Goal: Transaction & Acquisition: Purchase product/service

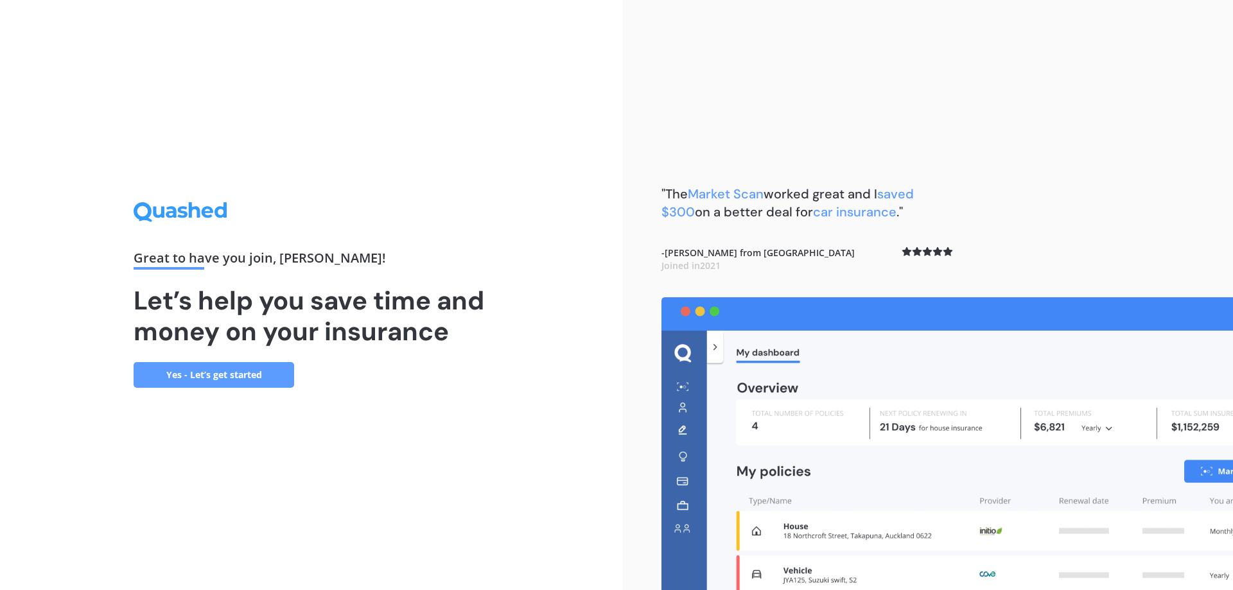
click at [240, 379] on link "Yes - Let’s get started" at bounding box center [214, 375] width 161 height 26
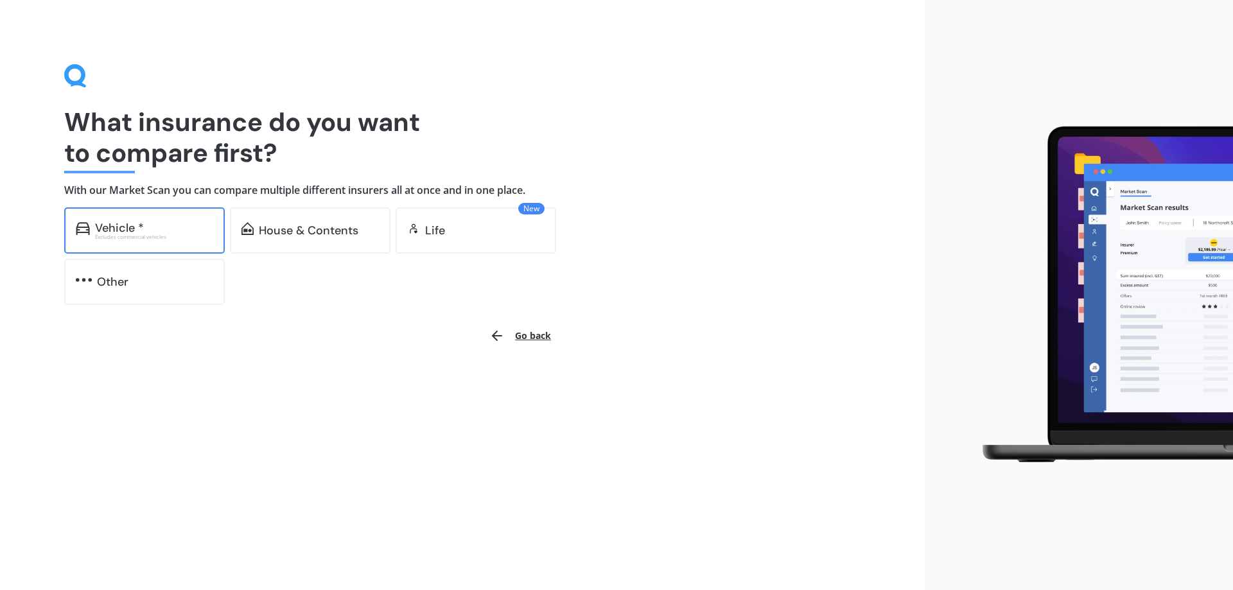
click at [174, 232] on div "Vehicle *" at bounding box center [154, 227] width 118 height 13
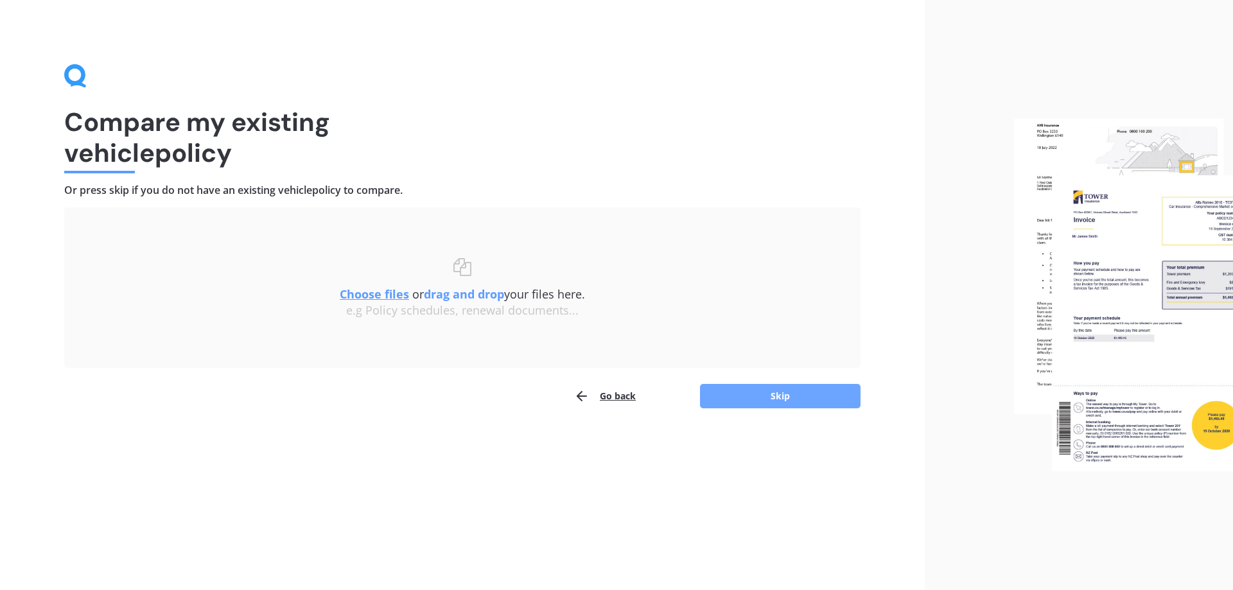
click at [803, 384] on button "Skip" at bounding box center [780, 396] width 161 height 24
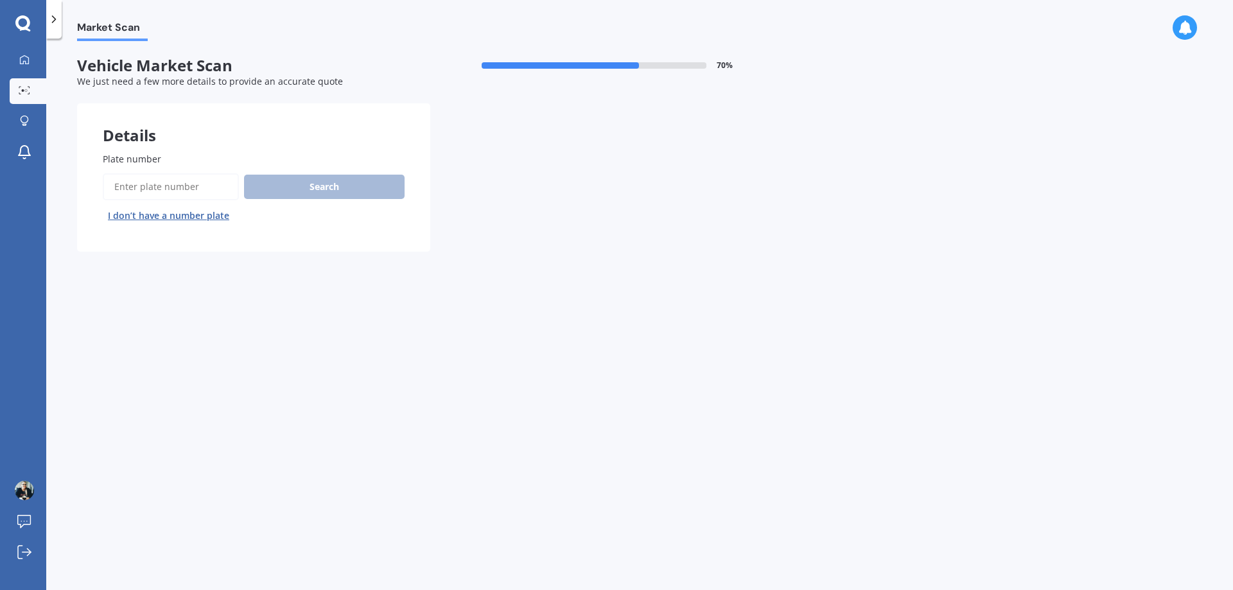
click at [189, 192] on input "Plate number" at bounding box center [171, 186] width 136 height 27
type input "qwk635"
click at [393, 183] on button "Search" at bounding box center [324, 187] width 161 height 24
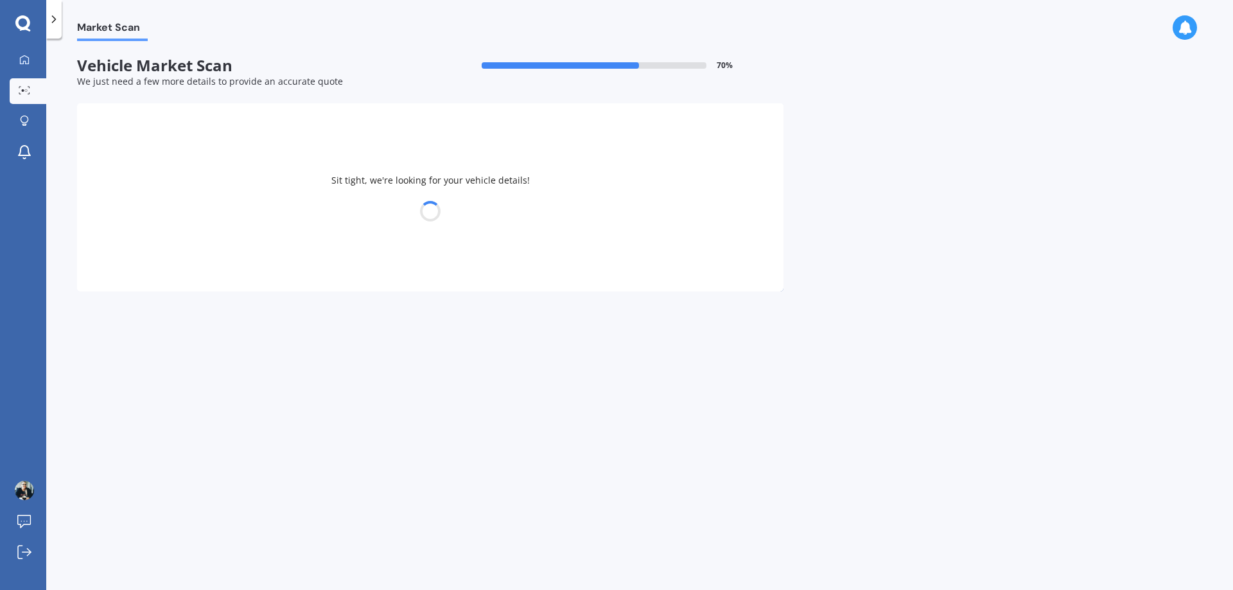
select select "HONDA"
select select "VEZEL"
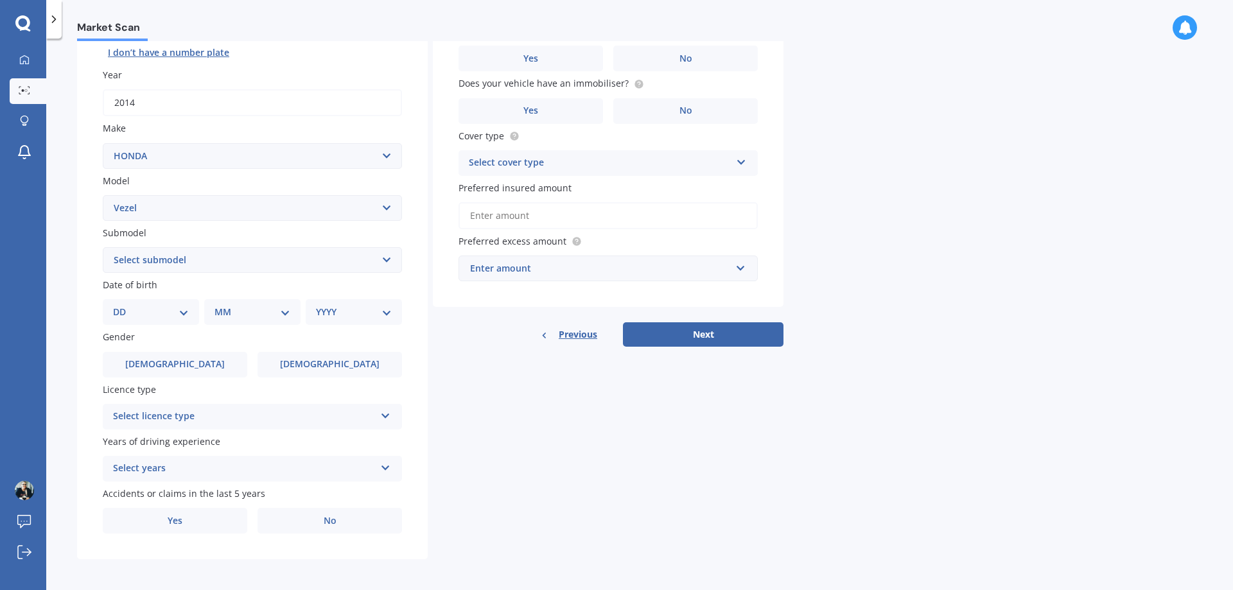
scroll to position [166, 0]
click at [388, 259] on select "Select submodel Hatchback Petrol Hybrid Hybrid 4WD" at bounding box center [252, 258] width 299 height 26
select select "HYBRID"
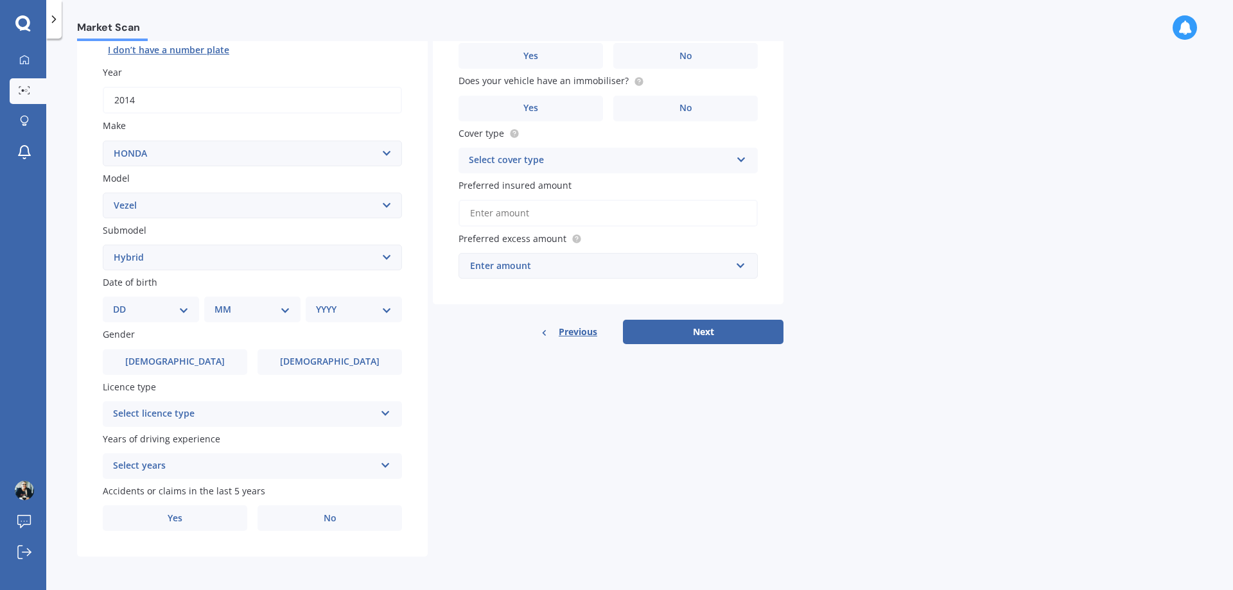
click at [103, 245] on select "Select submodel Hatchback Petrol Hybrid Hybrid 4WD" at bounding box center [252, 258] width 299 height 26
click at [186, 306] on select "DD 01 02 03 04 05 06 07 08 09 10 11 12 13 14 15 16 17 18 19 20 21 22 23 24 25 2…" at bounding box center [151, 309] width 76 height 14
select select "29"
click at [123, 302] on select "DD 01 02 03 04 05 06 07 08 09 10 11 12 13 14 15 16 17 18 19 20 21 22 23 24 25 2…" at bounding box center [151, 309] width 76 height 14
click at [284, 309] on select "MM 01 02 03 04 05 06 07 08 09 10 11 12" at bounding box center [255, 309] width 71 height 14
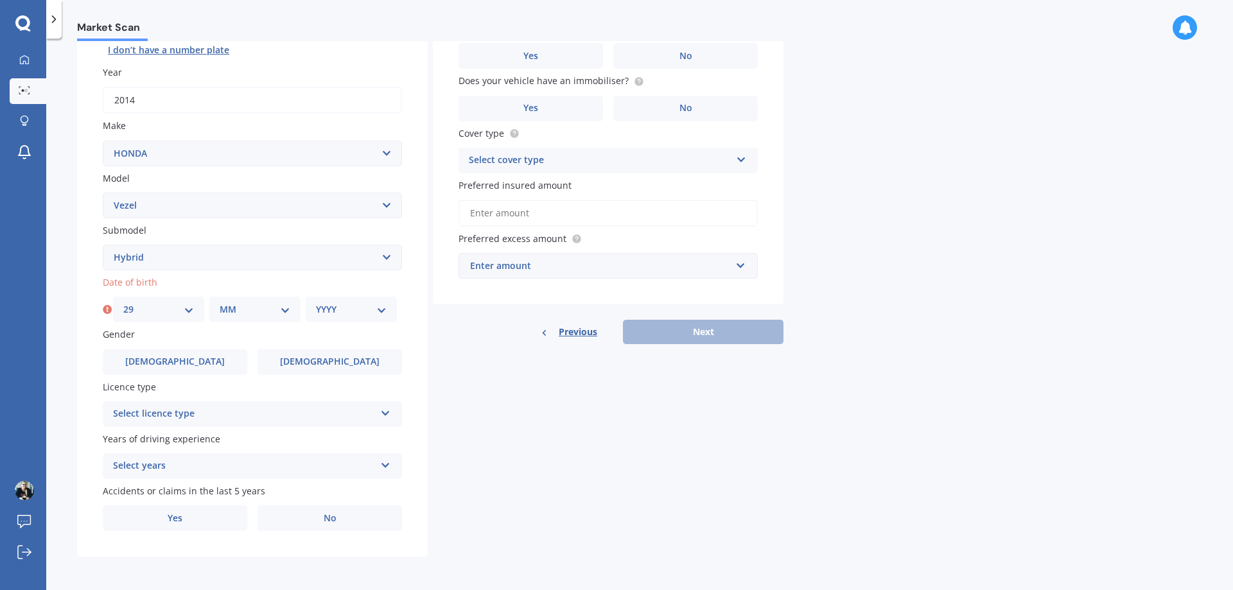
select select "12"
click at [220, 302] on select "MM 01 02 03 04 05 06 07 08 09 10 11 12" at bounding box center [255, 309] width 71 height 14
click at [263, 531] on label "No" at bounding box center [329, 518] width 144 height 26
click at [0, 0] on input "No" at bounding box center [0, 0] width 0 height 0
click at [378, 311] on select "YYYY 2025 2024 2023 2022 2021 2020 2019 2018 2017 2016 2015 2014 2013 2012 2011…" at bounding box center [351, 309] width 71 height 14
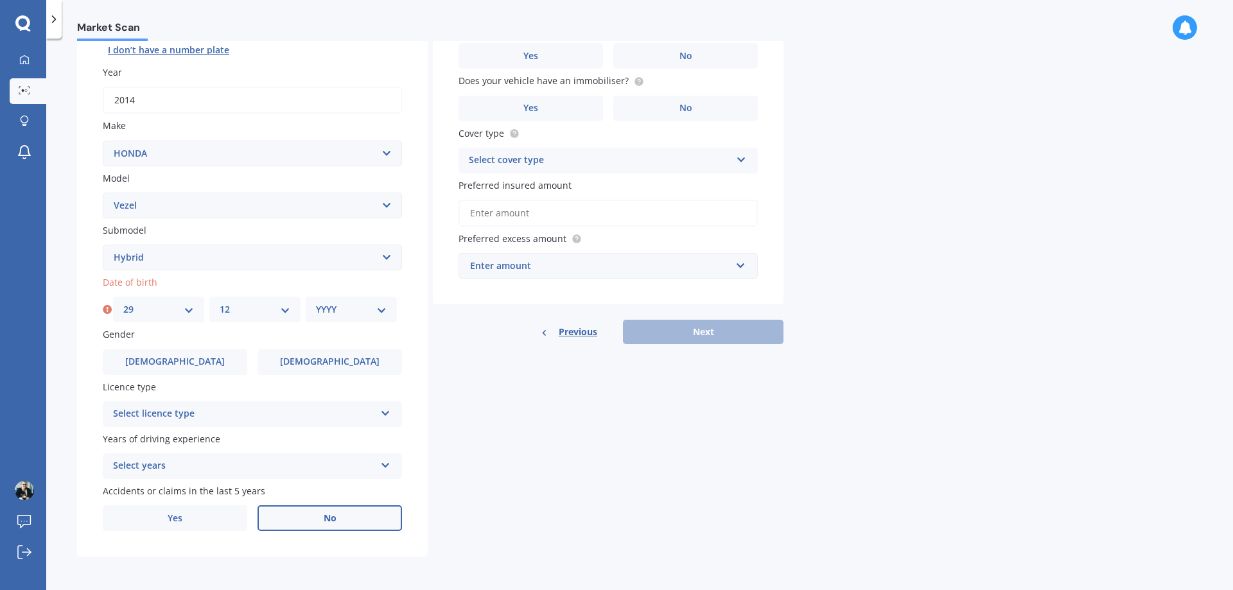
click at [378, 311] on select "YYYY 2025 2024 2023 2022 2021 2020 2019 2018 2017 2016 2015 2014 2013 2012 2011…" at bounding box center [351, 309] width 71 height 14
click at [376, 311] on select "YYYY 2025 2024 2023 2022 2021 2020 2019 2018 2017 2016 2015 2014 2013 2012 2011…" at bounding box center [351, 309] width 71 height 14
click at [378, 307] on select "YYYY 2025 2024 2023 2022 2021 2020 2019 2018 2017 2016 2015 2014 2013 2012 2011…" at bounding box center [351, 309] width 71 height 14
select select "1984"
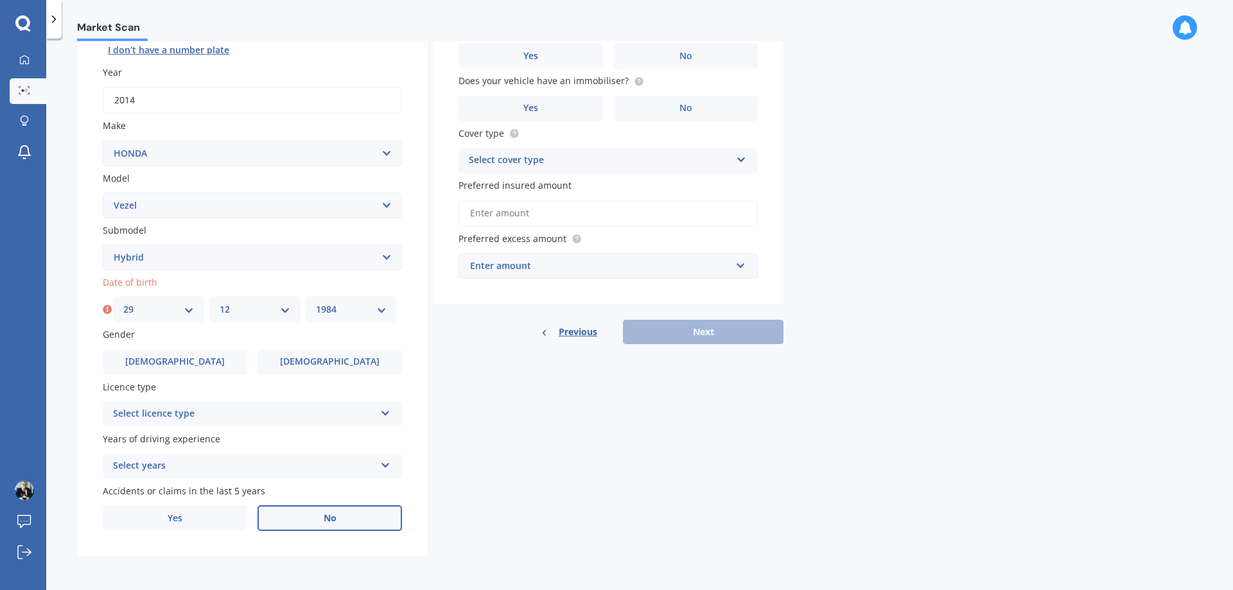
click at [316, 302] on select "YYYY 2025 2024 2023 2022 2021 2020 2019 2018 2017 2016 2015 2014 2013 2012 2011…" at bounding box center [351, 309] width 71 height 14
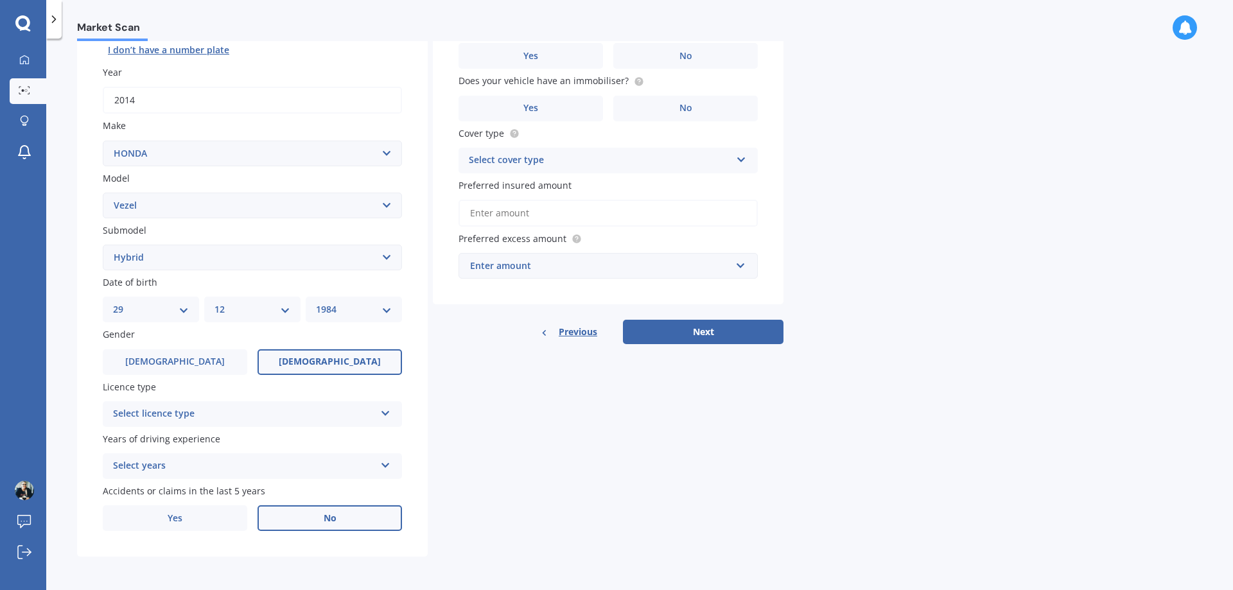
click at [345, 354] on label "[DEMOGRAPHIC_DATA]" at bounding box center [329, 362] width 144 height 26
click at [0, 0] on input "[DEMOGRAPHIC_DATA]" at bounding box center [0, 0] width 0 height 0
click at [387, 418] on div "Select licence type NZ Full NZ Restricted NZ Learners [GEOGRAPHIC_DATA] [GEOGRA…" at bounding box center [252, 414] width 299 height 26
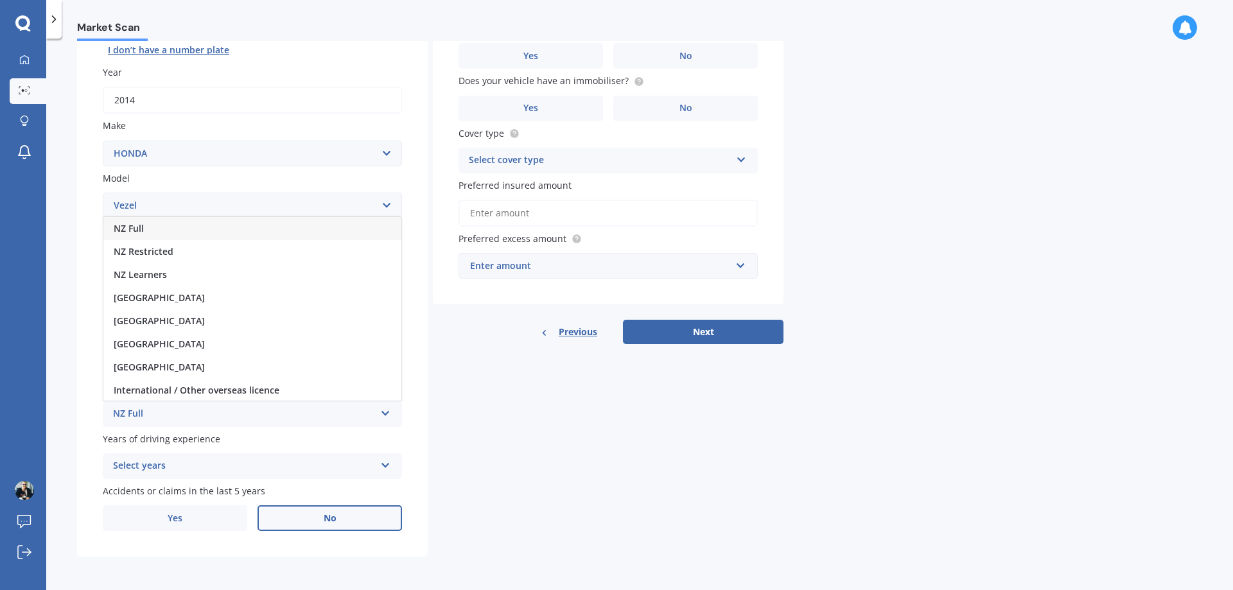
click at [157, 230] on div "NZ Full" at bounding box center [252, 228] width 298 height 23
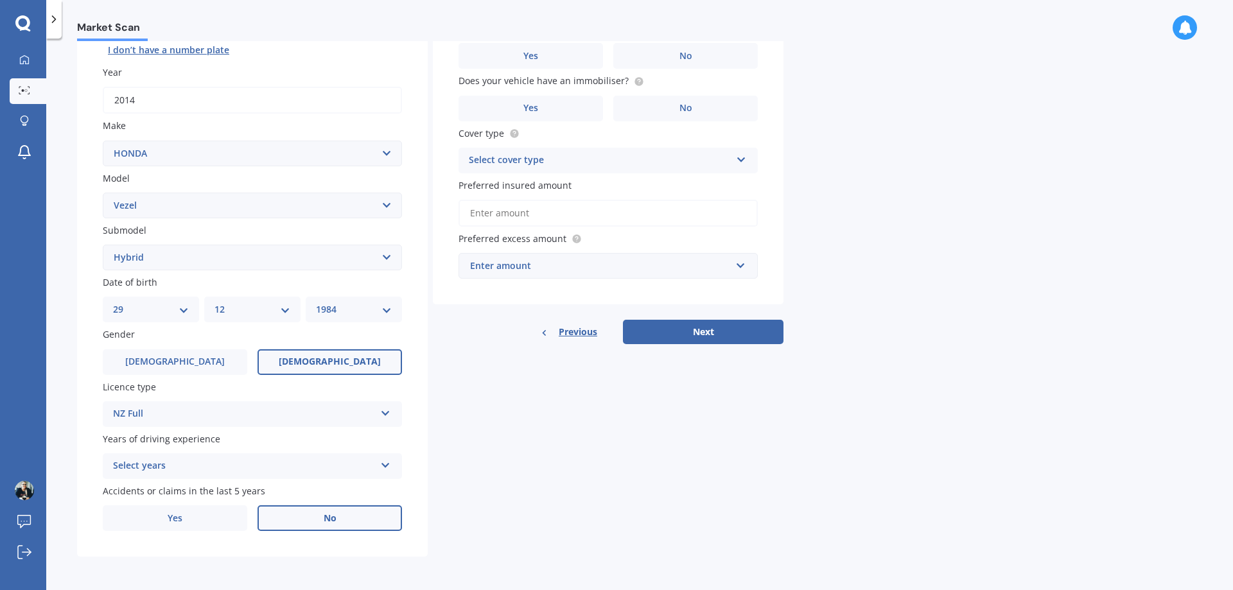
click at [392, 467] on div "Select years 5 or more years 4 years 3 years 2 years 1 year" at bounding box center [252, 466] width 299 height 26
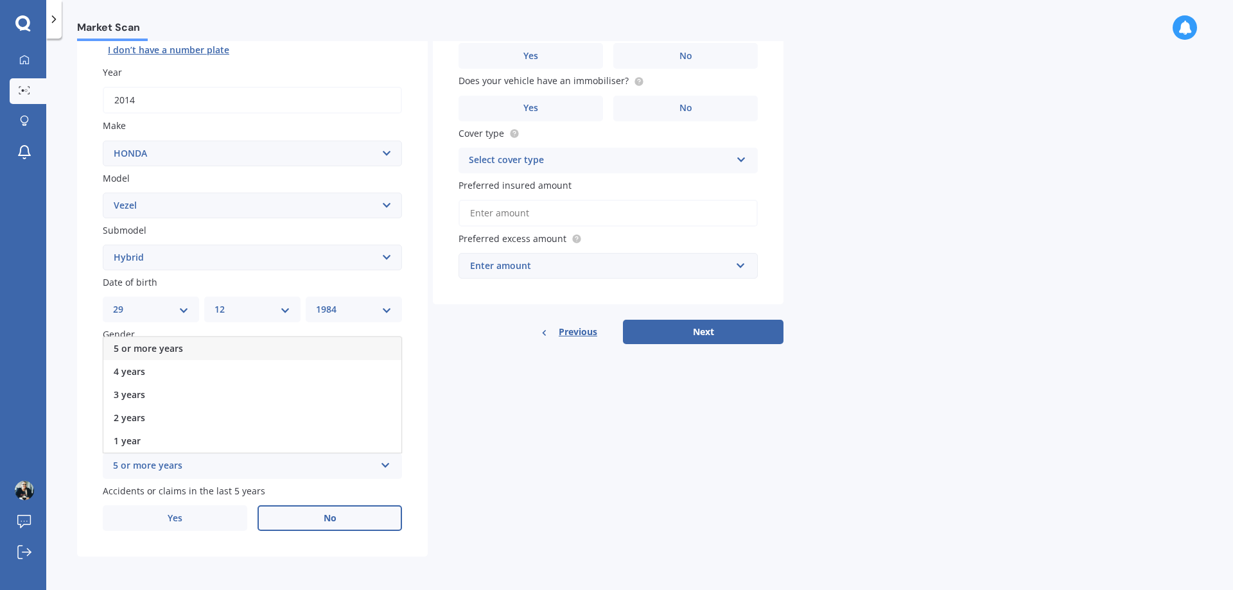
click at [392, 467] on div "5 or more years 5 or more years 4 years 3 years 2 years 1 year" at bounding box center [252, 466] width 299 height 26
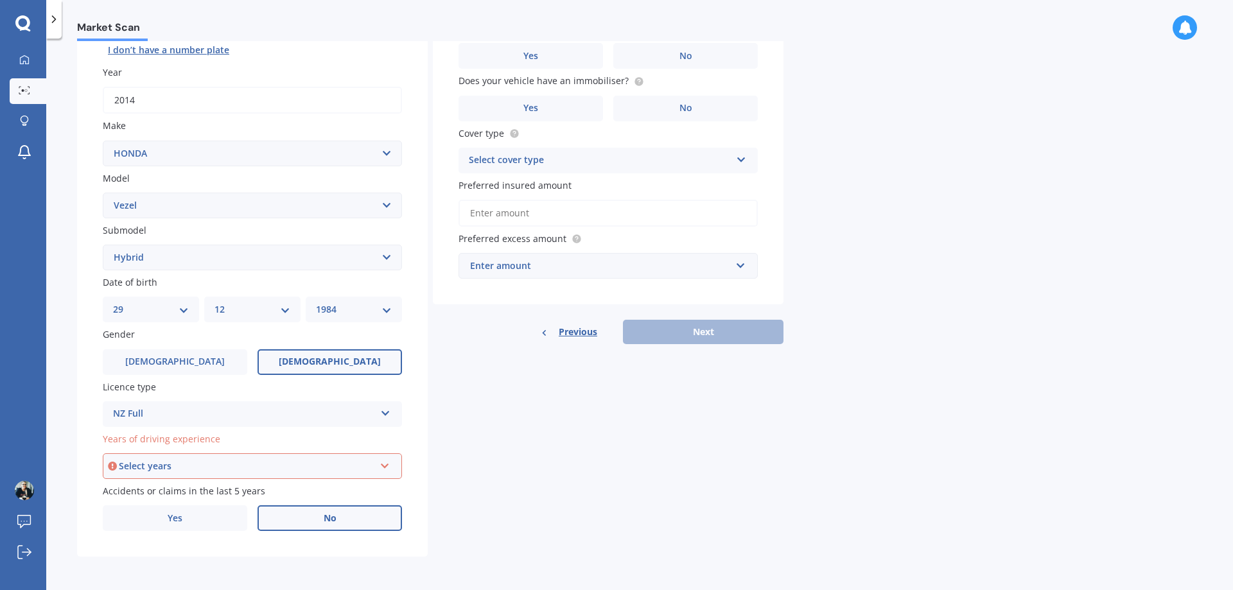
click at [392, 467] on div "Select years 5 or more years 4 years 3 years 2 years 1 year" at bounding box center [252, 466] width 299 height 26
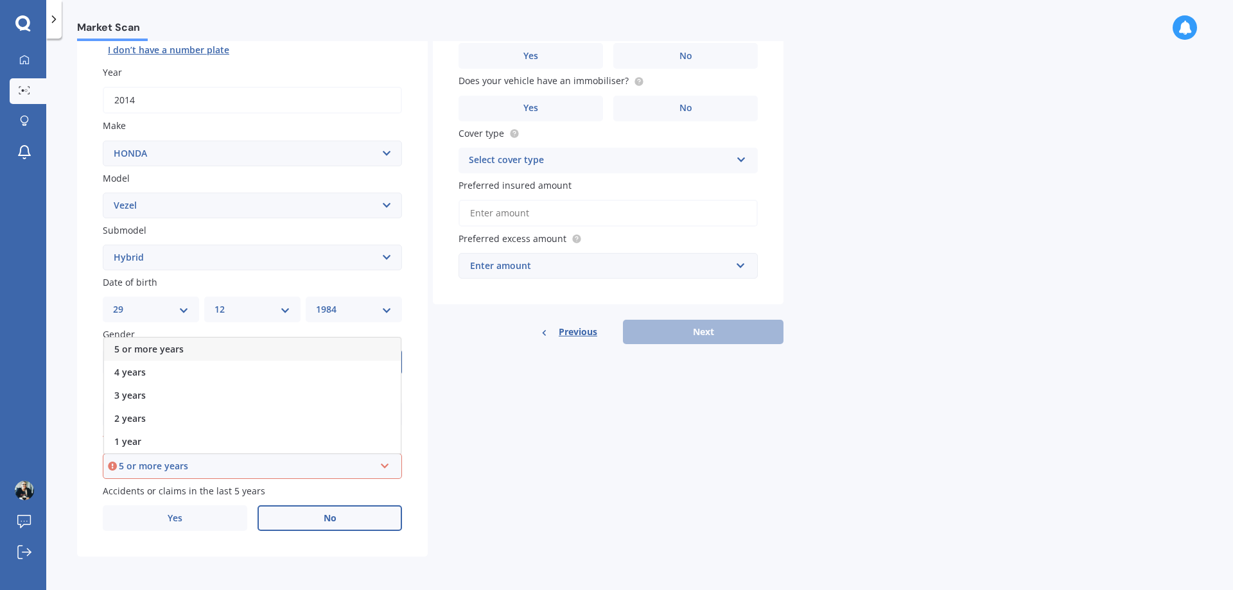
click at [245, 347] on div "5 or more years" at bounding box center [252, 349] width 297 height 23
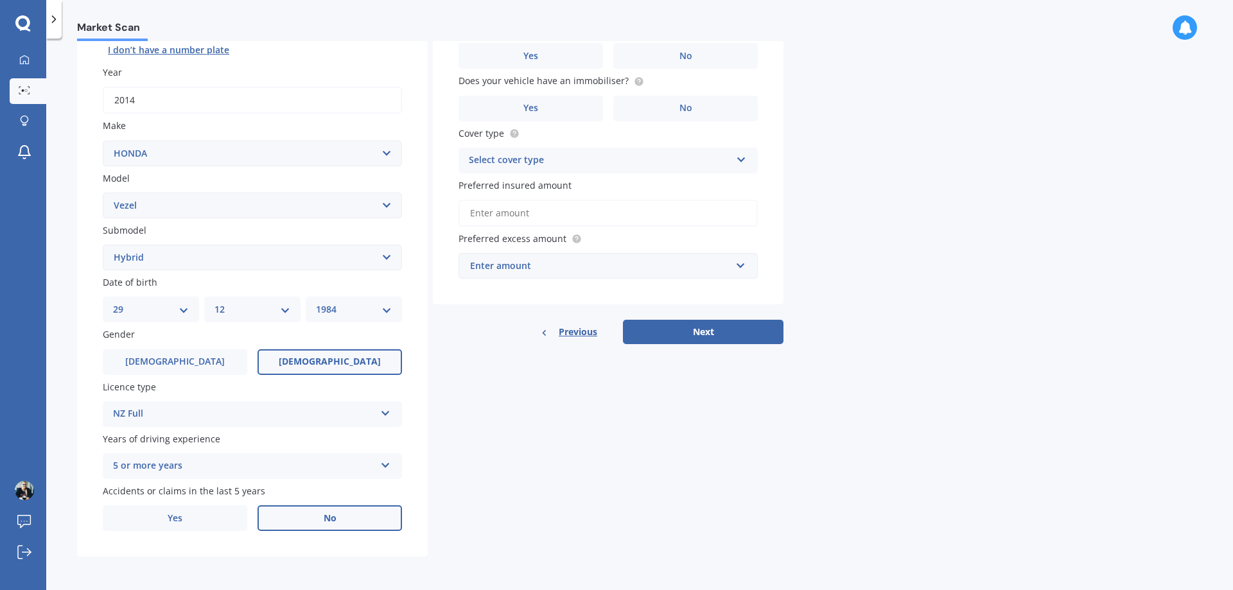
click at [382, 519] on label "No" at bounding box center [329, 518] width 144 height 26
click at [0, 0] on input "No" at bounding box center [0, 0] width 0 height 0
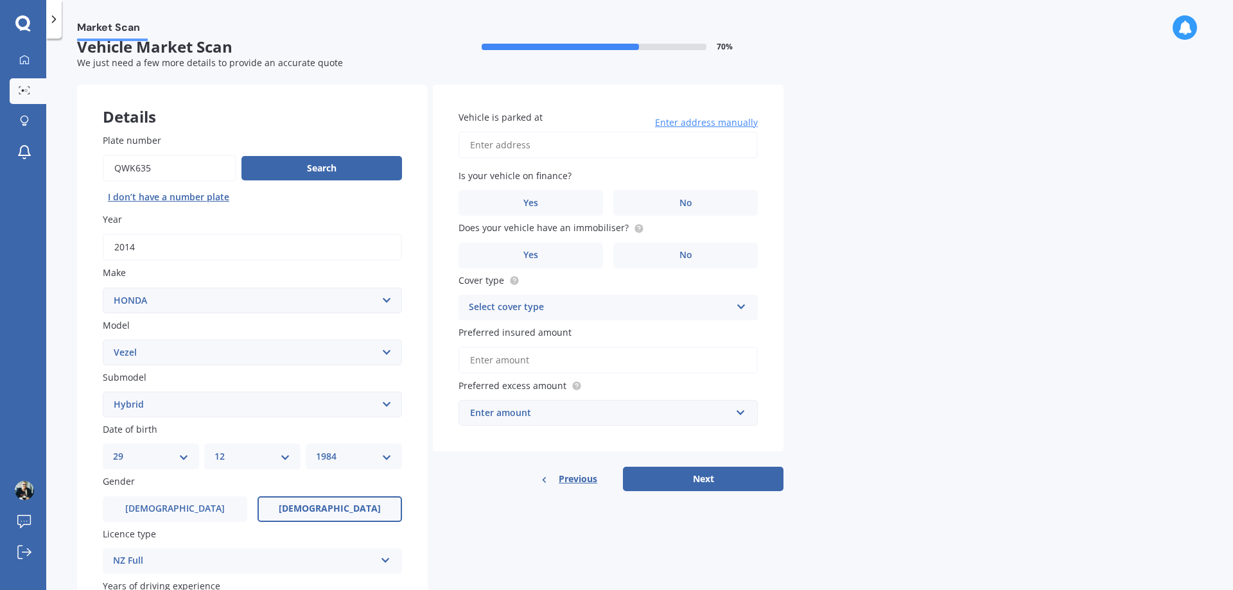
scroll to position [0, 0]
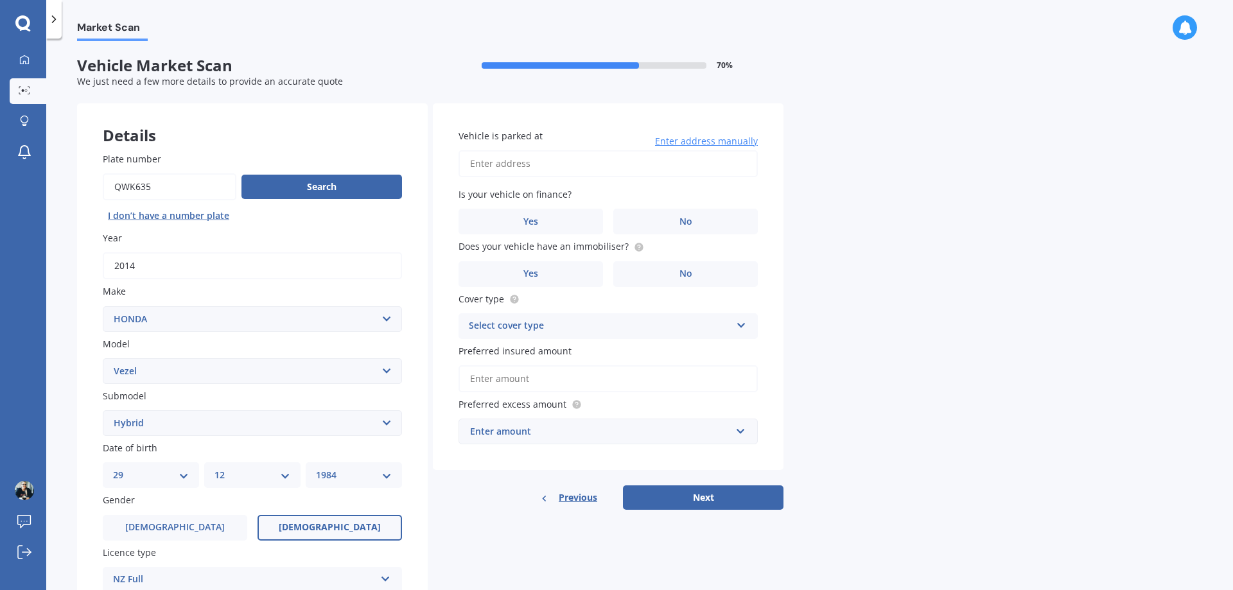
click at [546, 167] on input "Vehicle is parked at" at bounding box center [607, 163] width 299 height 27
type input "[STREET_ADDRESS]"
click at [653, 191] on label "Is your vehicle on finance?" at bounding box center [605, 193] width 294 height 13
click at [647, 221] on label "No" at bounding box center [685, 222] width 144 height 26
click at [0, 0] on input "No" at bounding box center [0, 0] width 0 height 0
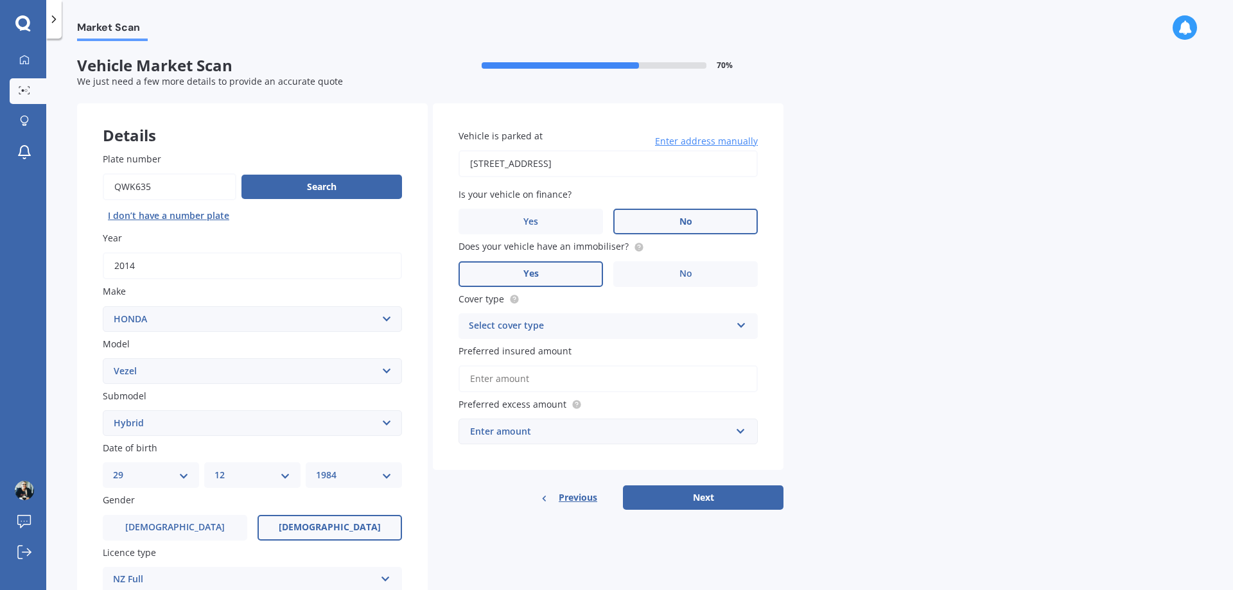
click at [548, 283] on label "Yes" at bounding box center [530, 274] width 144 height 26
click at [0, 0] on input "Yes" at bounding box center [0, 0] width 0 height 0
click at [733, 324] on div "Select cover type Comprehensive Third Party, Fire & Theft Third Party" at bounding box center [607, 326] width 299 height 26
click at [718, 348] on div "Comprehensive" at bounding box center [608, 351] width 298 height 23
click at [645, 391] on input "Preferred insured amount" at bounding box center [607, 378] width 299 height 27
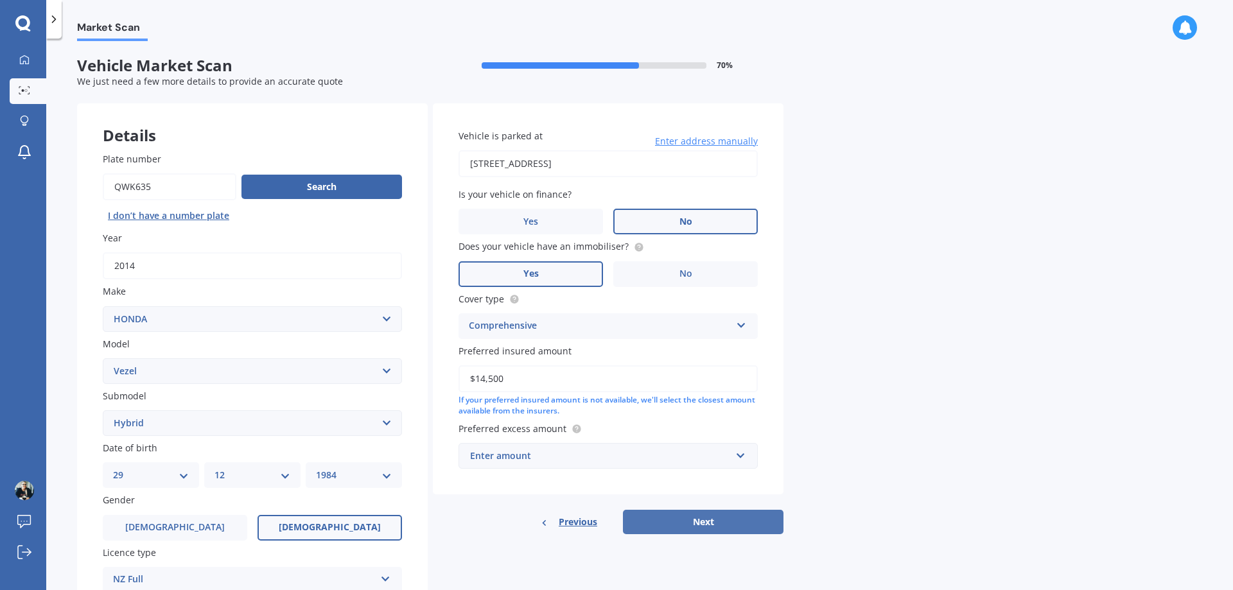
type input "$14,500"
click at [748, 519] on button "Next" at bounding box center [703, 522] width 161 height 24
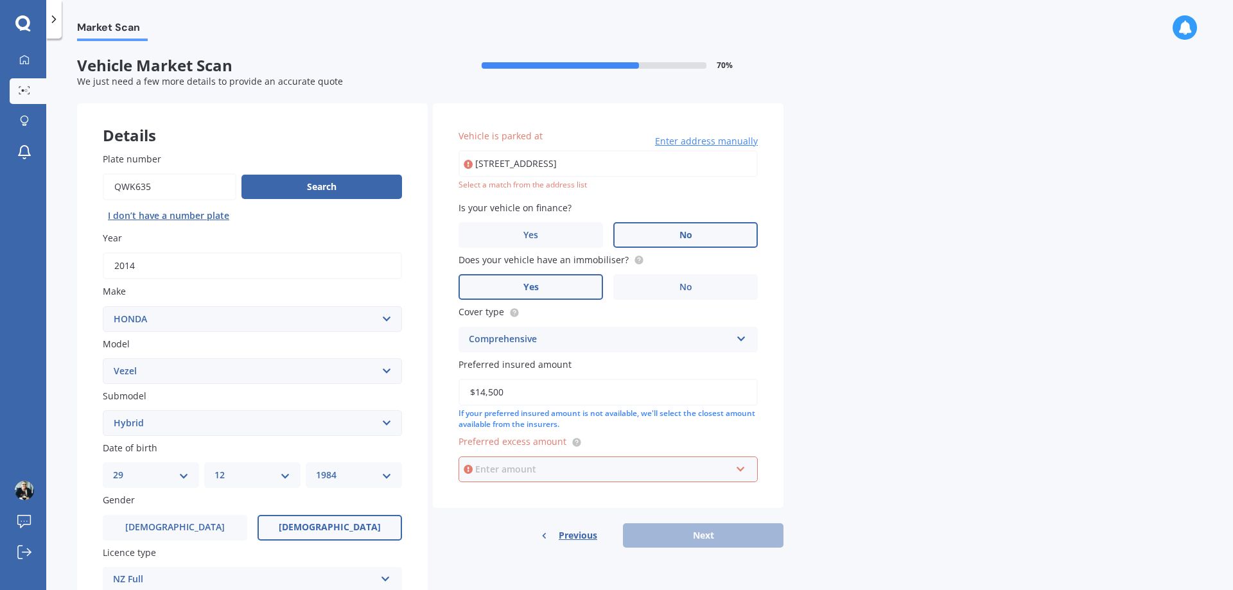
click at [745, 468] on input "text" at bounding box center [604, 469] width 288 height 24
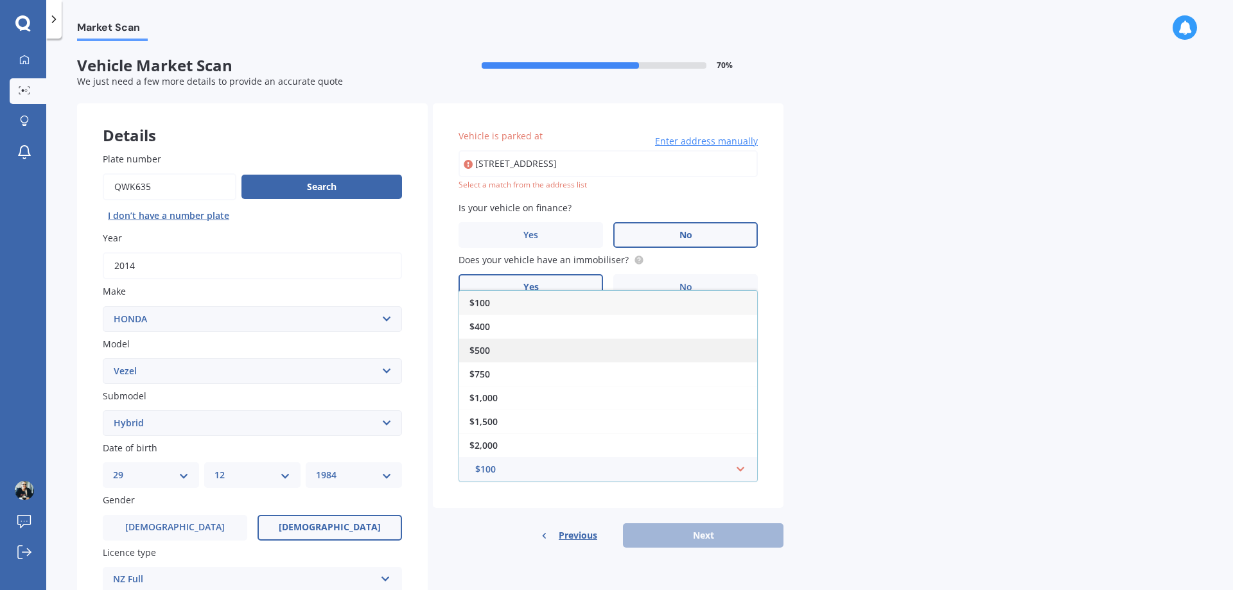
click at [573, 340] on div "$500" at bounding box center [608, 350] width 298 height 24
click at [573, 340] on div "Comprehensive" at bounding box center [600, 339] width 262 height 15
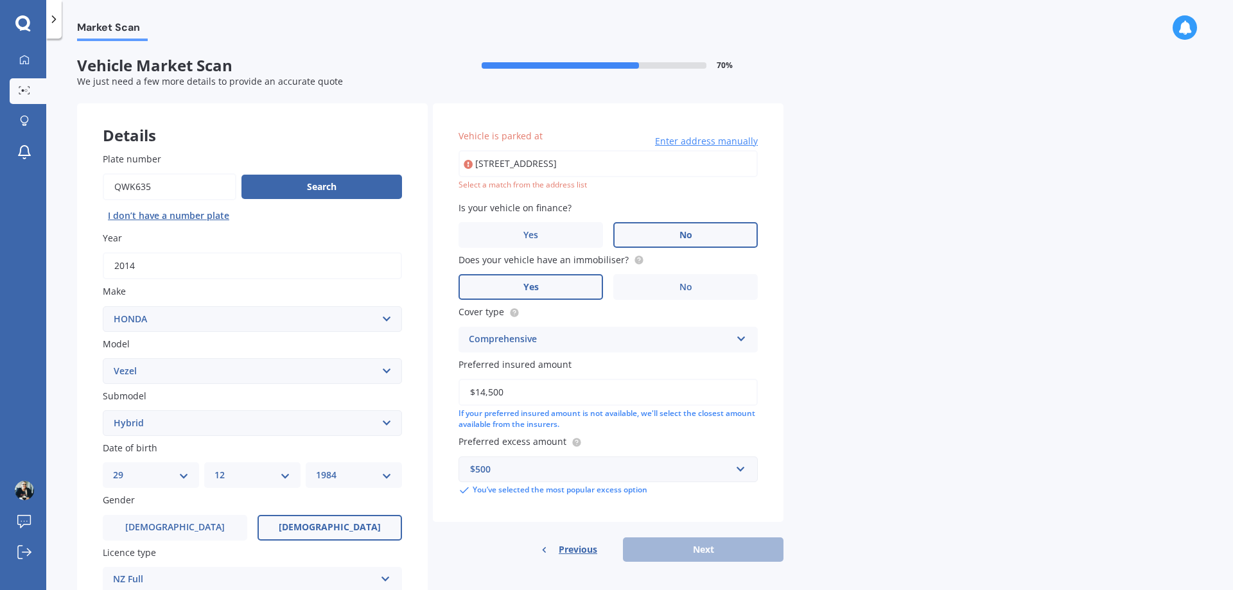
click at [744, 542] on div "Previous Next" at bounding box center [608, 549] width 351 height 24
click at [706, 508] on div "Vehicle is parked at [STREET_ADDRESS] Enter address manually Select a match fro…" at bounding box center [608, 312] width 351 height 419
click at [663, 164] on input "[STREET_ADDRESS]" at bounding box center [607, 163] width 299 height 27
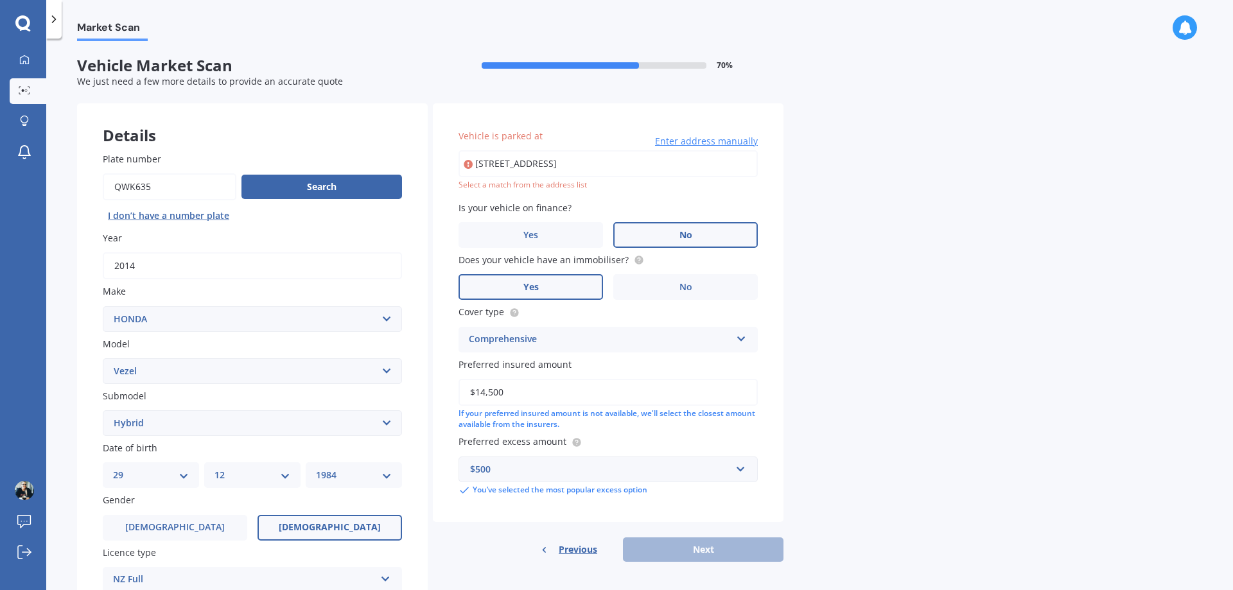
click at [663, 164] on input "[STREET_ADDRESS]" at bounding box center [607, 163] width 299 height 27
click at [711, 203] on label "Is your vehicle on finance?" at bounding box center [605, 207] width 294 height 13
click at [712, 168] on input "[STREET_ADDRESS]" at bounding box center [607, 163] width 299 height 27
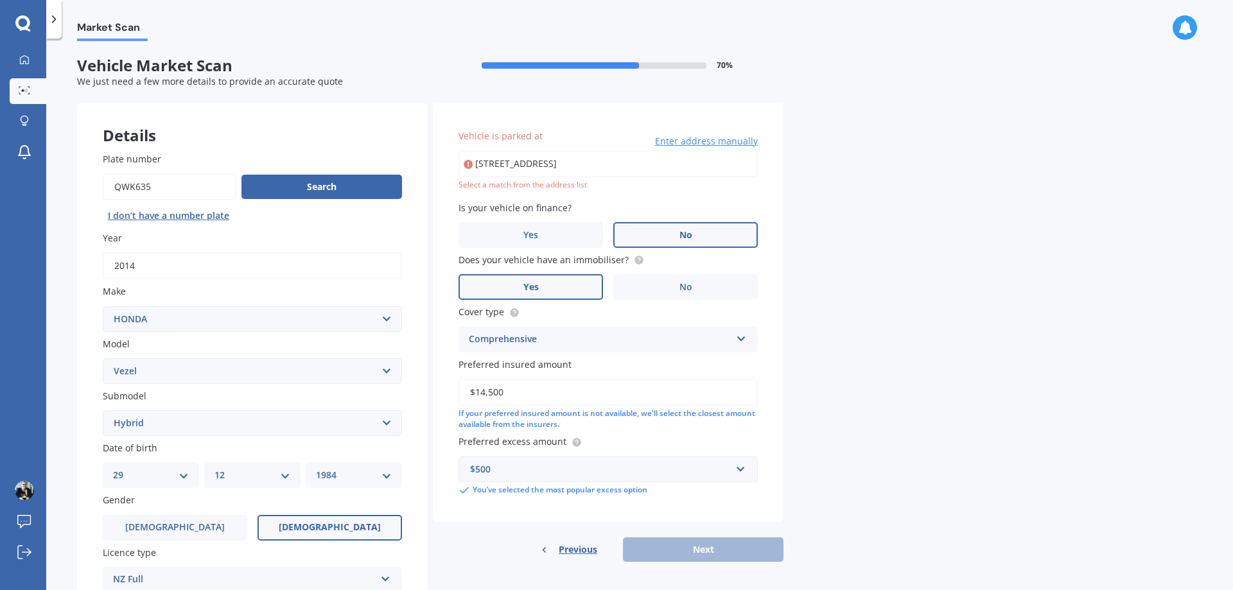
type input "[STREET_ADDRESS]"
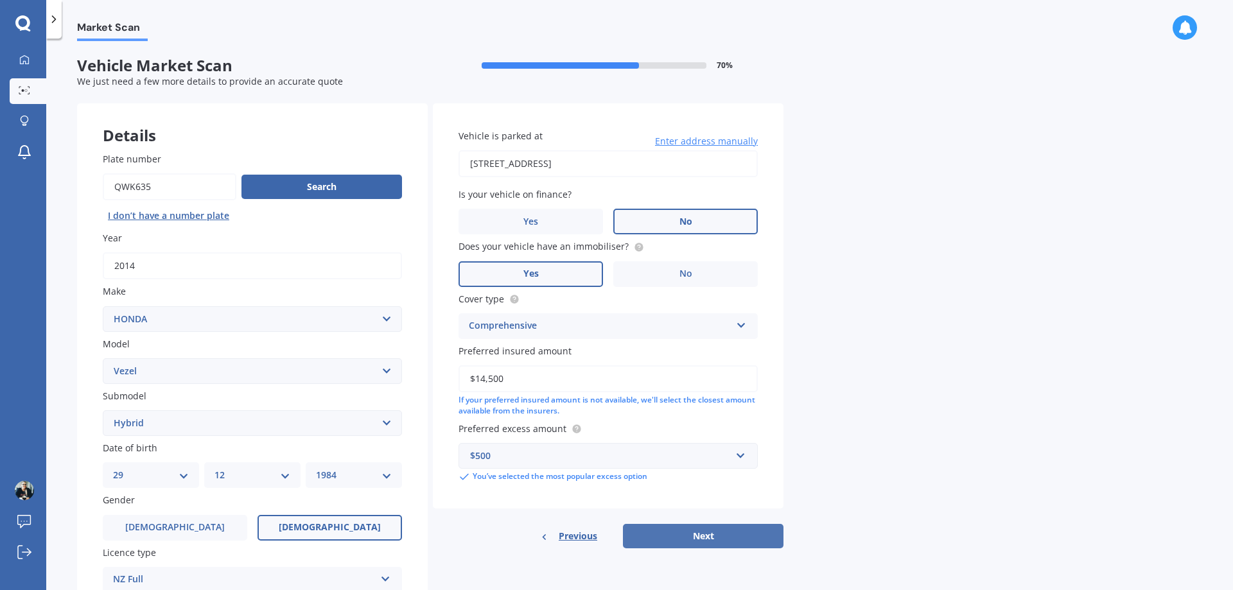
click at [704, 534] on button "Next" at bounding box center [703, 536] width 161 height 24
select select "29"
select select "12"
select select "1984"
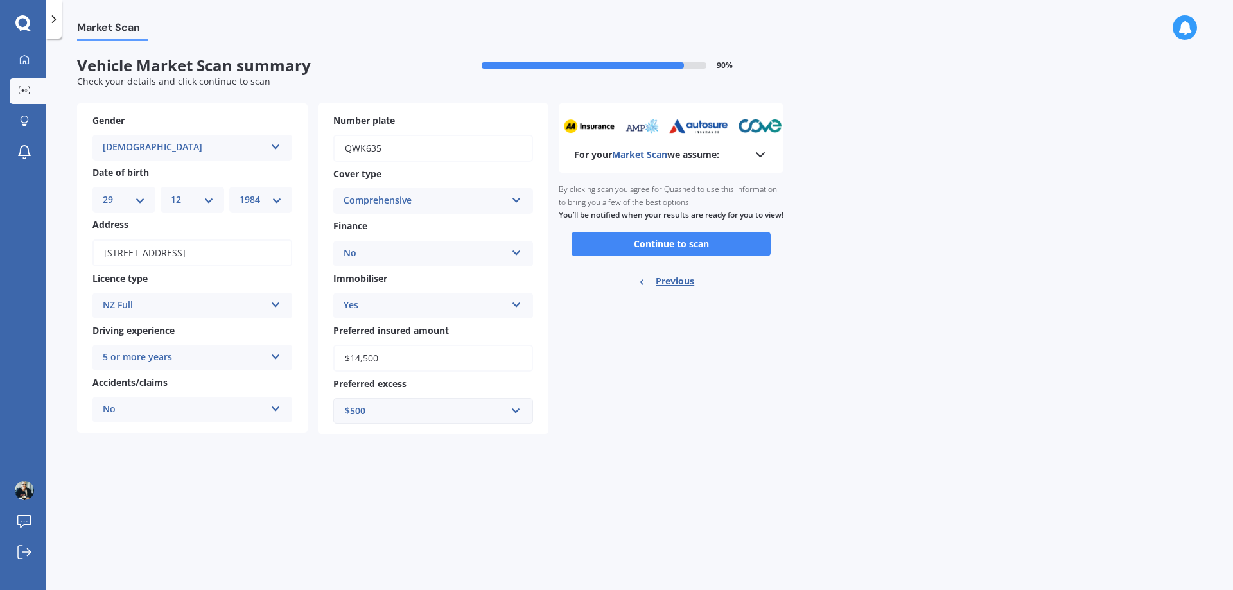
click at [763, 153] on polyline at bounding box center [760, 155] width 8 height 4
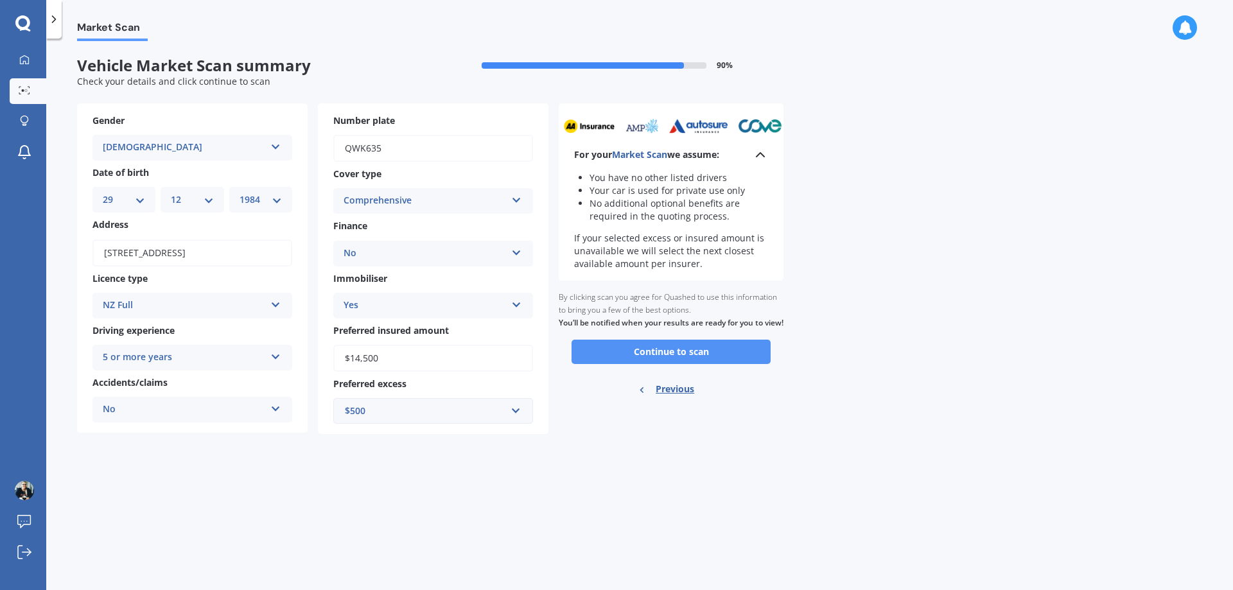
click at [694, 358] on button "Continue to scan" at bounding box center [670, 352] width 199 height 24
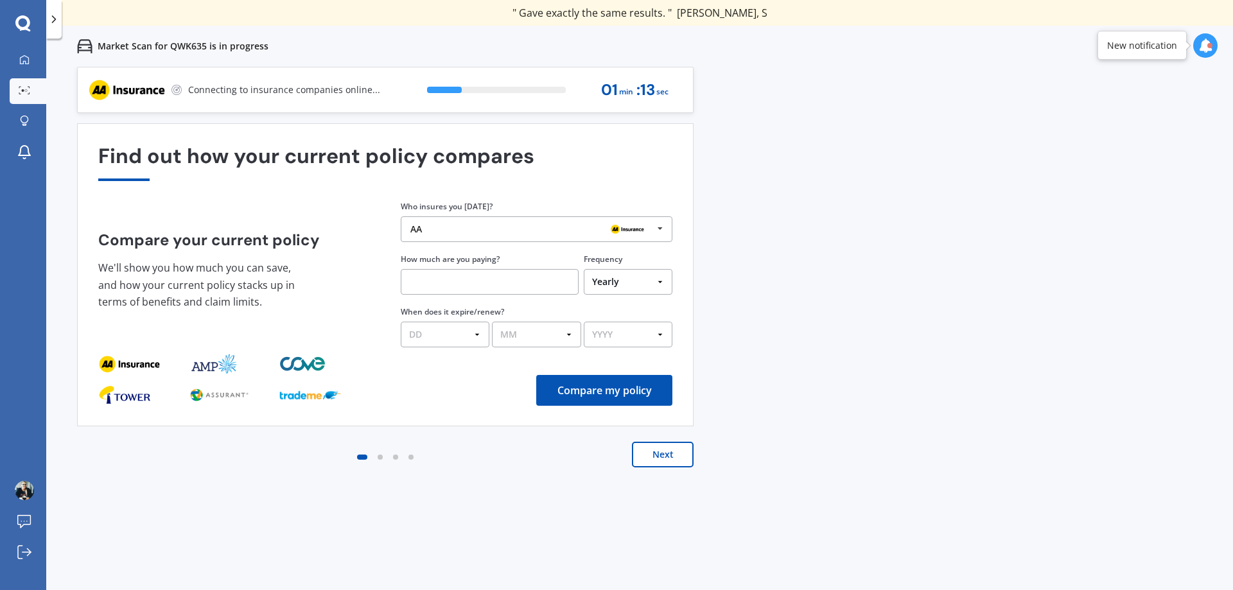
click at [654, 226] on icon at bounding box center [659, 229] width 19 height 24
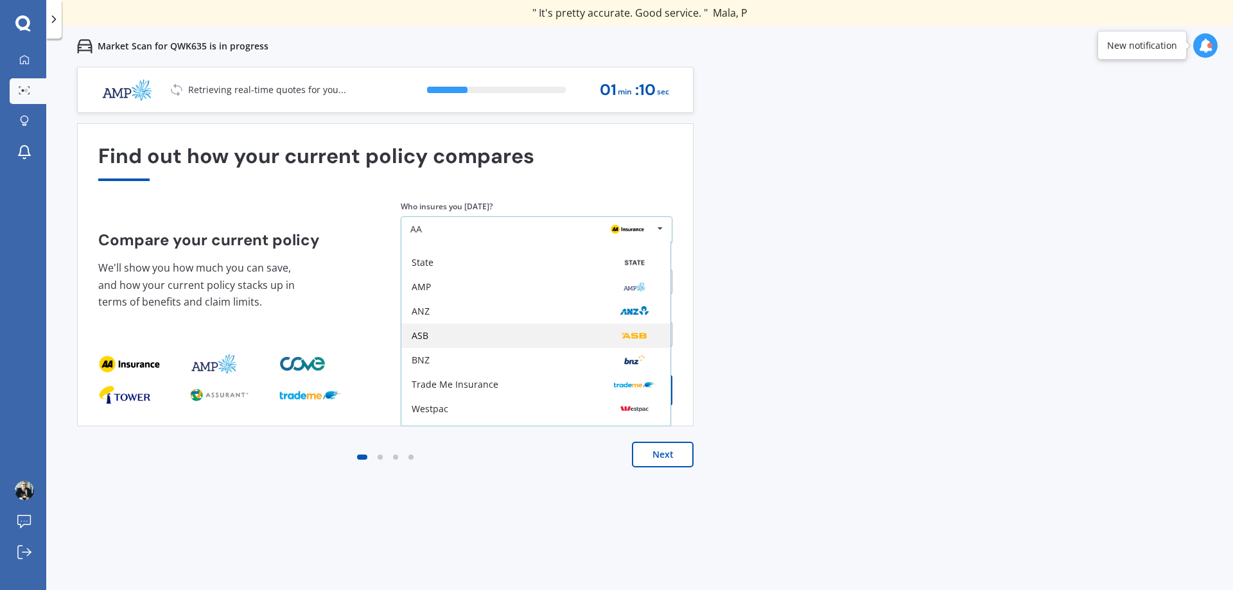
scroll to position [84, 0]
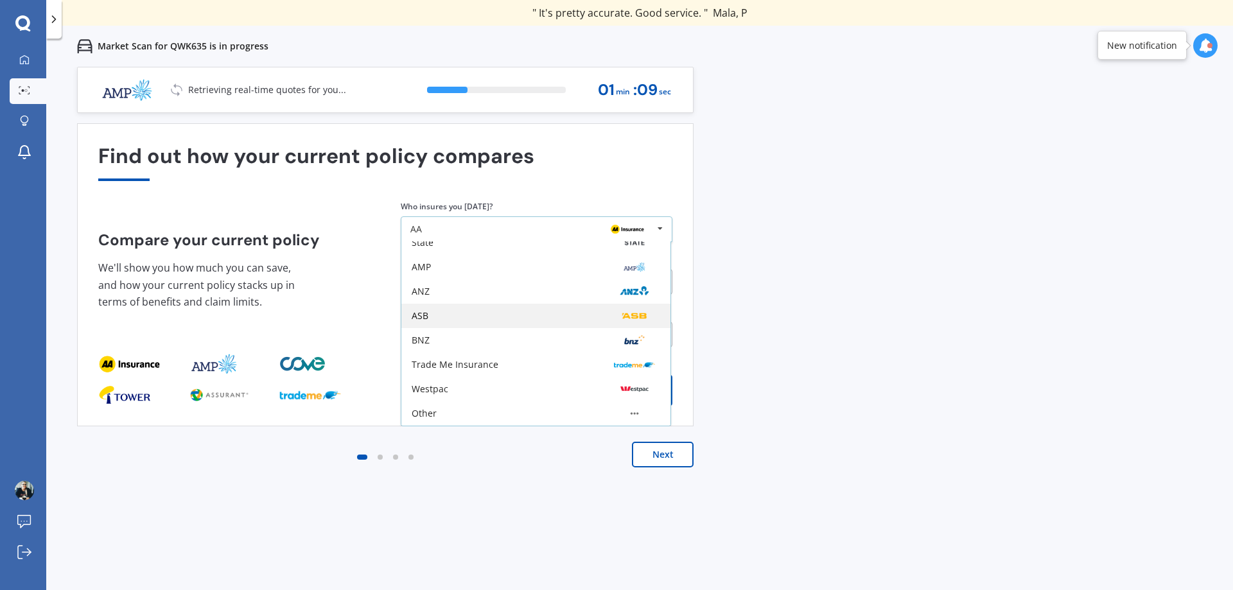
click at [532, 322] on div "ASB" at bounding box center [535, 316] width 269 height 24
click at [532, 322] on select "MM 01 02 03 04 05 06 07 08 09 10 11 12" at bounding box center [536, 335] width 89 height 26
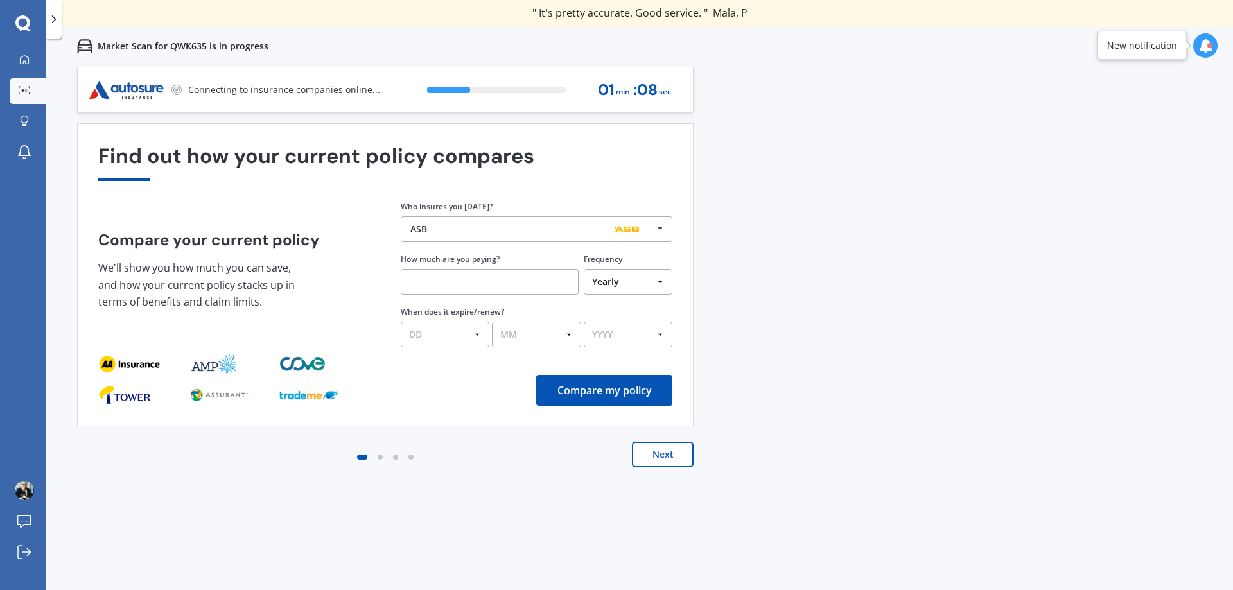
click at [525, 280] on input "text" at bounding box center [490, 282] width 178 height 26
type input "$40.55"
click at [655, 280] on select "Yearly Six-Monthly Quarterly Monthly Fortnightly Weekly One-Off" at bounding box center [628, 282] width 89 height 26
select select "Monthly"
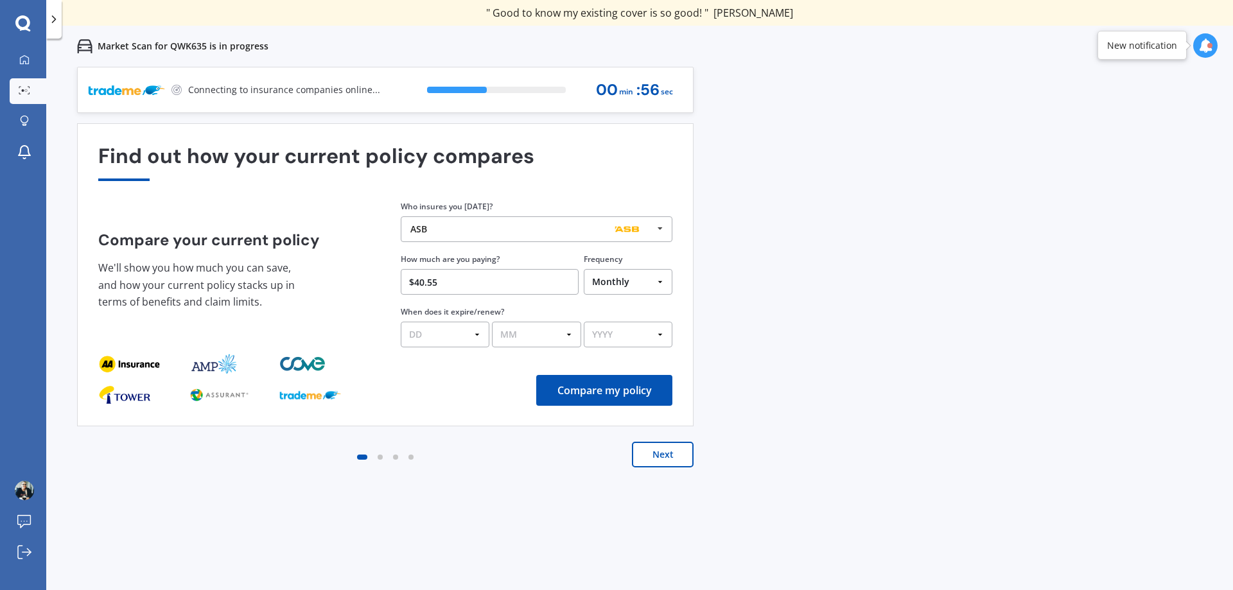
click at [584, 269] on select "Yearly Six-Monthly Quarterly Monthly Fortnightly Weekly One-Off" at bounding box center [628, 282] width 89 height 26
click at [476, 331] on select "DD 01 02 03 04 05 06 07 08 09 10 11 12 13 14 15 16 17 18 19 20 21 22 23 24 25 2…" at bounding box center [445, 335] width 89 height 26
click at [401, 322] on select "DD 01 02 03 04 05 06 07 08 09 10 11 12 13 14 15 16 17 18 19 20 21 22 23 24 25 2…" at bounding box center [445, 335] width 89 height 26
click at [477, 334] on select "DD 01 02 03 04 05 06 07 08 09 10 11 12 13 14 15 16 17 18 19 20 21 22 23 24 25 2…" at bounding box center [445, 335] width 89 height 26
select select "11"
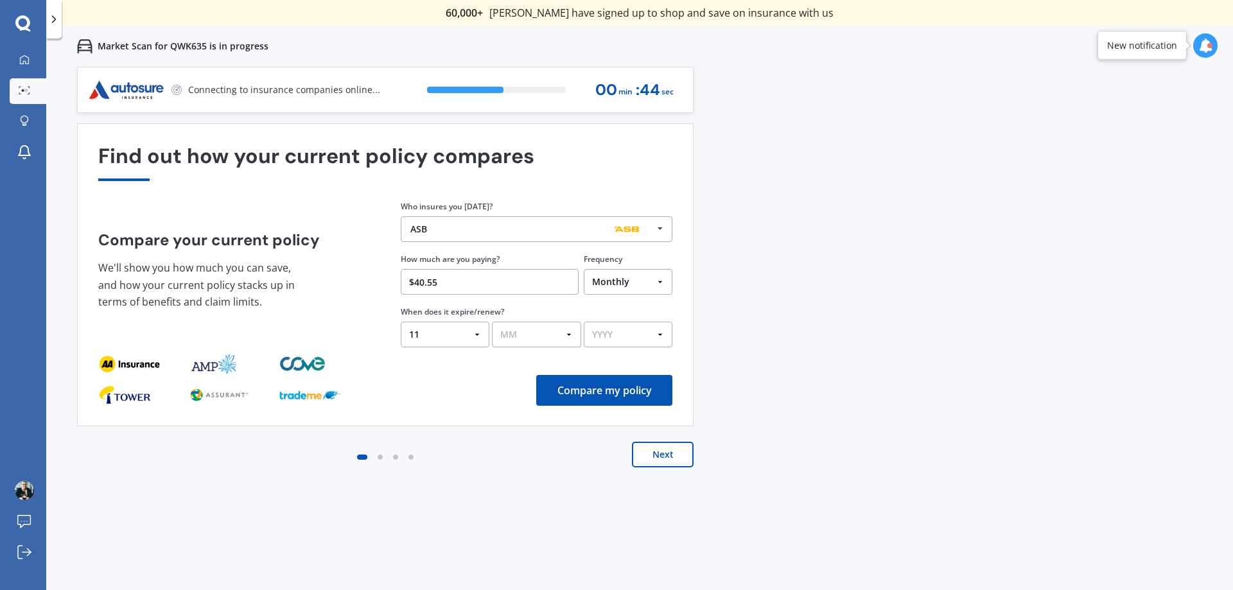
click at [401, 322] on select "DD 01 02 03 04 05 06 07 08 09 10 11 12 13 14 15 16 17 18 19 20 21 22 23 24 25 2…" at bounding box center [445, 335] width 89 height 26
click at [572, 331] on select "MM 01 02 03 04 05 06 07 08 09 10 11 12" at bounding box center [536, 335] width 89 height 26
select select "08"
click at [492, 322] on select "MM 01 02 03 04 05 06 07 08 09 10 11 12" at bounding box center [536, 335] width 89 height 26
click at [661, 325] on select "YYYY 2026 2025 2024" at bounding box center [628, 335] width 89 height 26
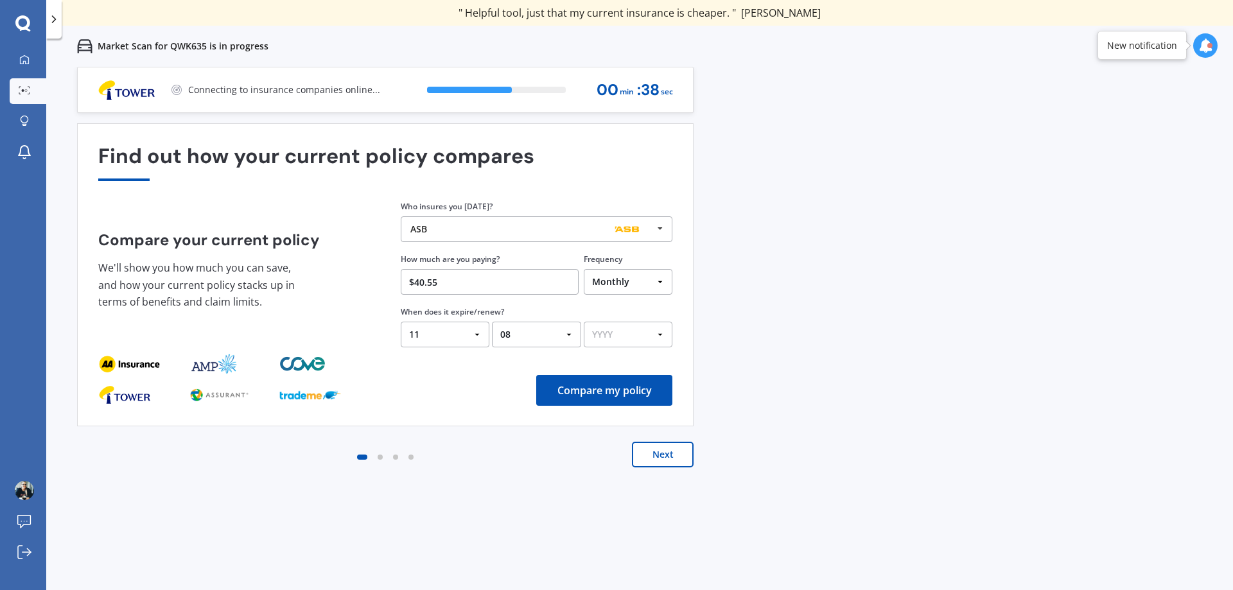
select select "2025"
click at [584, 322] on select "YYYY 2026 2025 2024" at bounding box center [628, 335] width 89 height 26
click at [632, 384] on button "Compare my policy" at bounding box center [604, 390] width 136 height 31
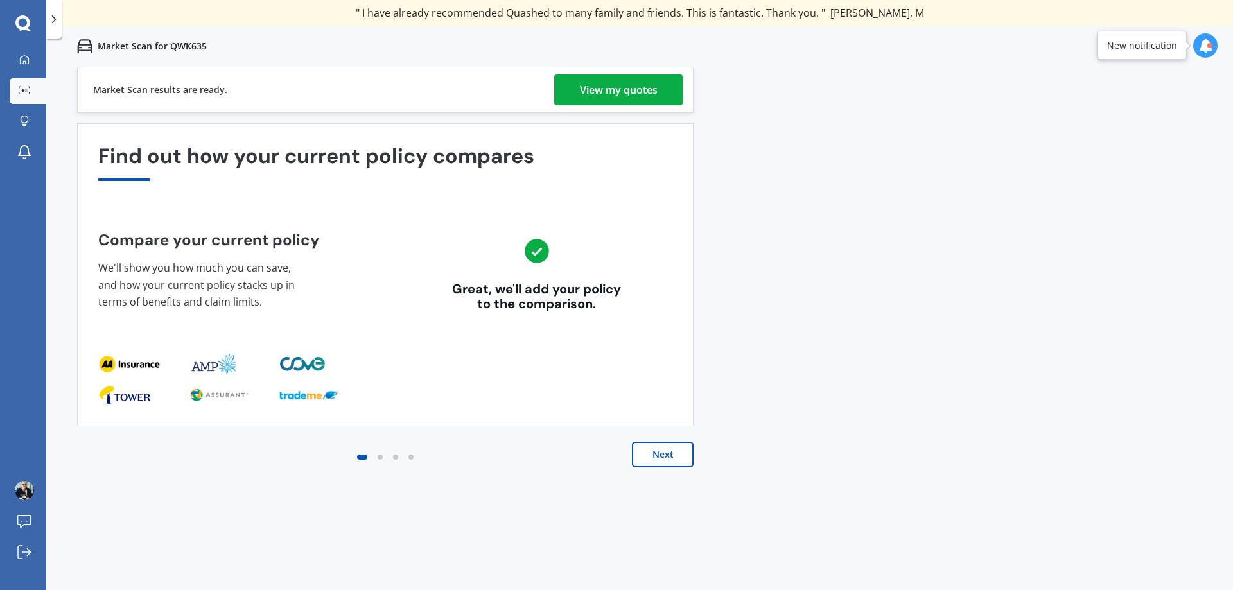
click at [640, 84] on div "View my quotes" at bounding box center [619, 89] width 78 height 31
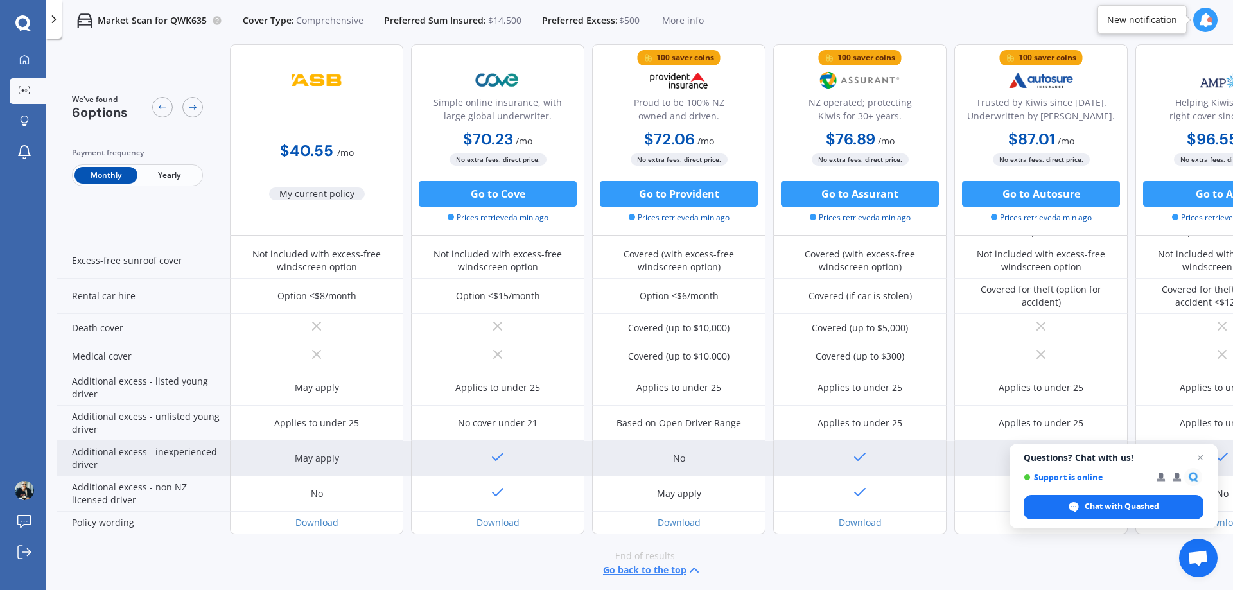
scroll to position [516, 0]
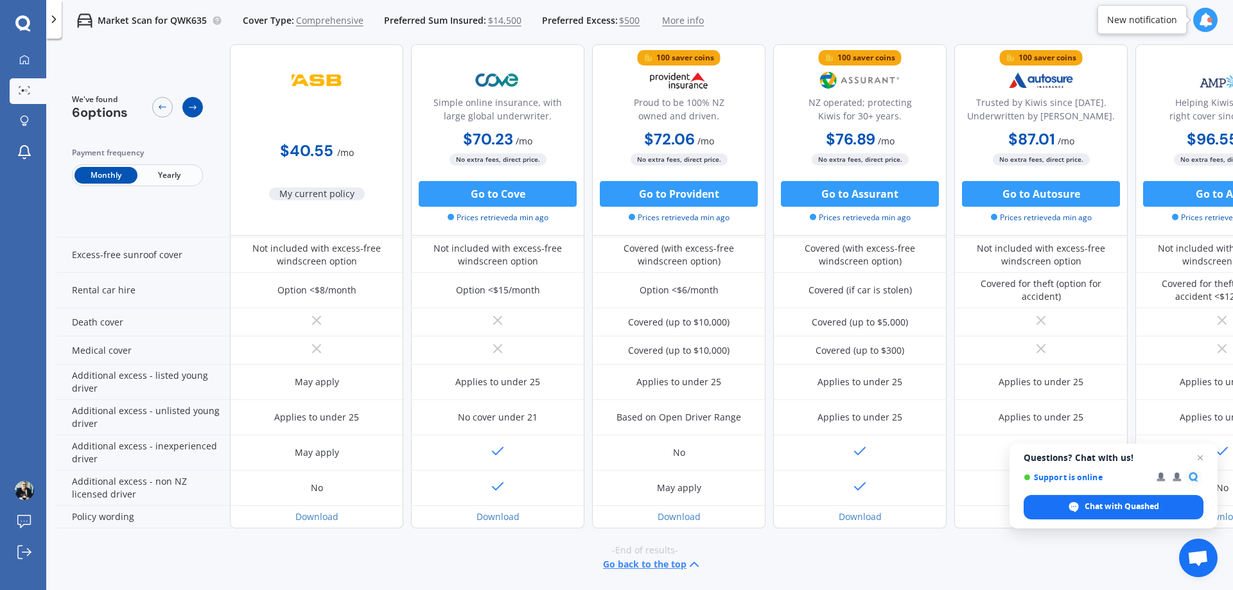
click at [189, 107] on icon at bounding box center [192, 107] width 10 height 10
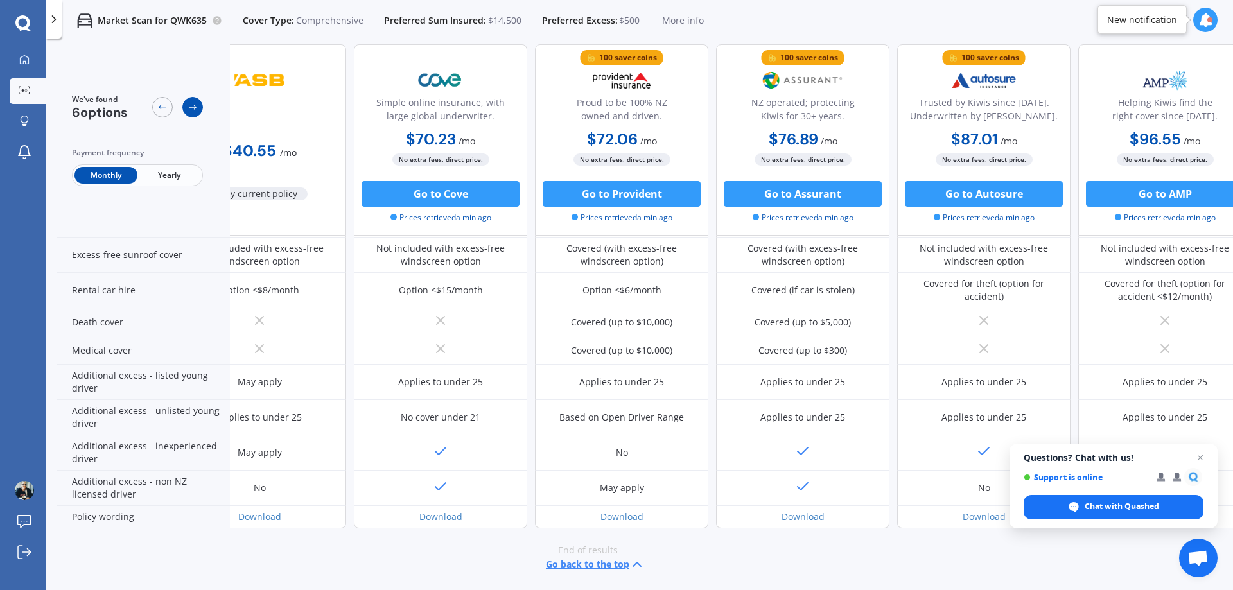
scroll to position [516, 82]
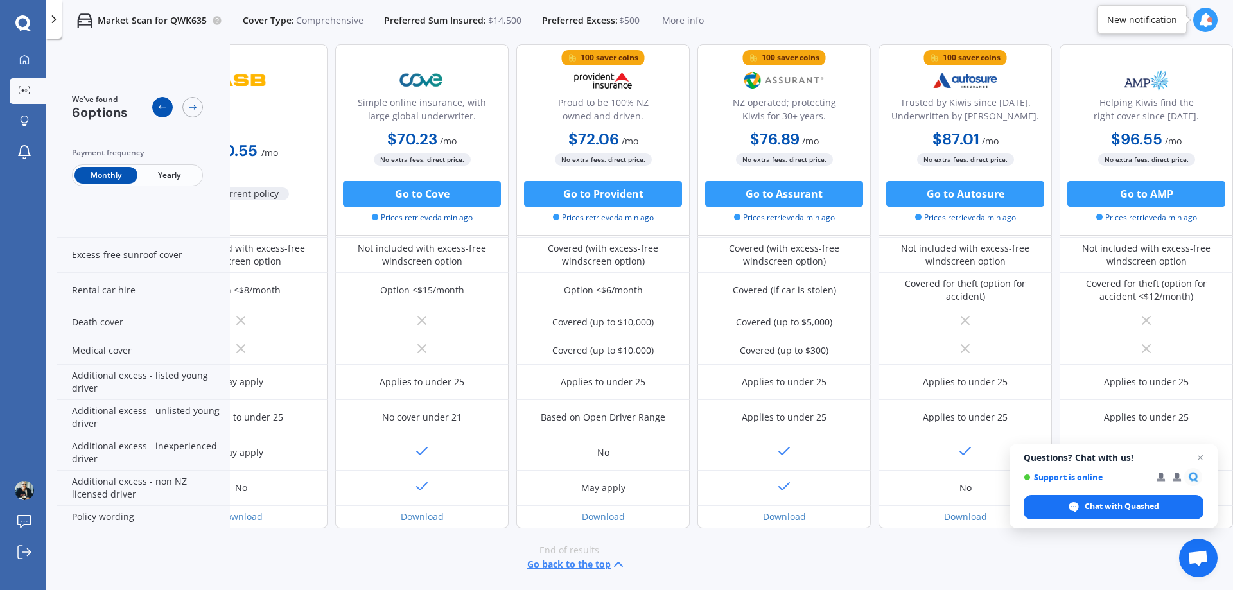
click at [165, 107] on icon at bounding box center [162, 107] width 10 height 10
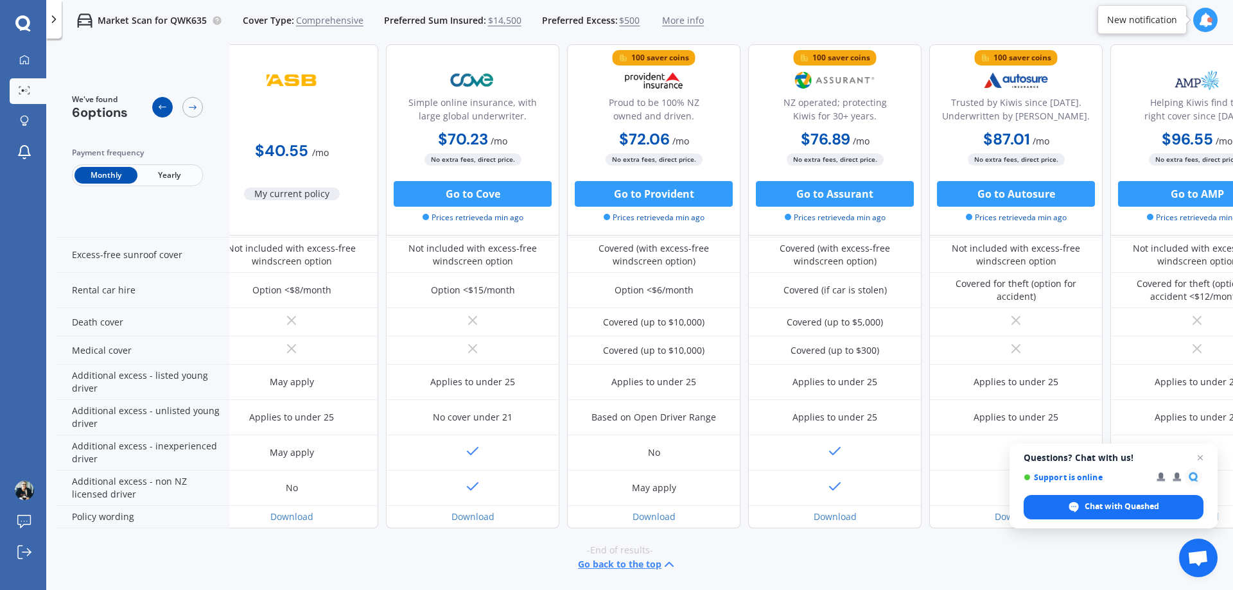
scroll to position [516, 0]
